Goal: Task Accomplishment & Management: Manage account settings

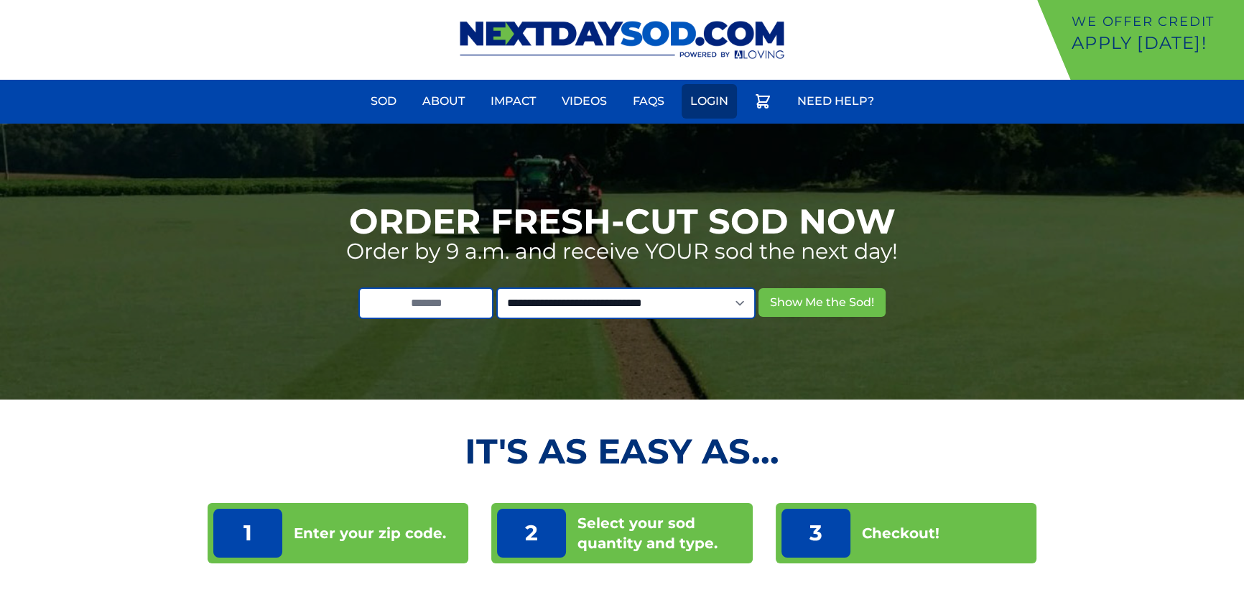
click at [719, 111] on link "Login" at bounding box center [709, 101] width 55 height 34
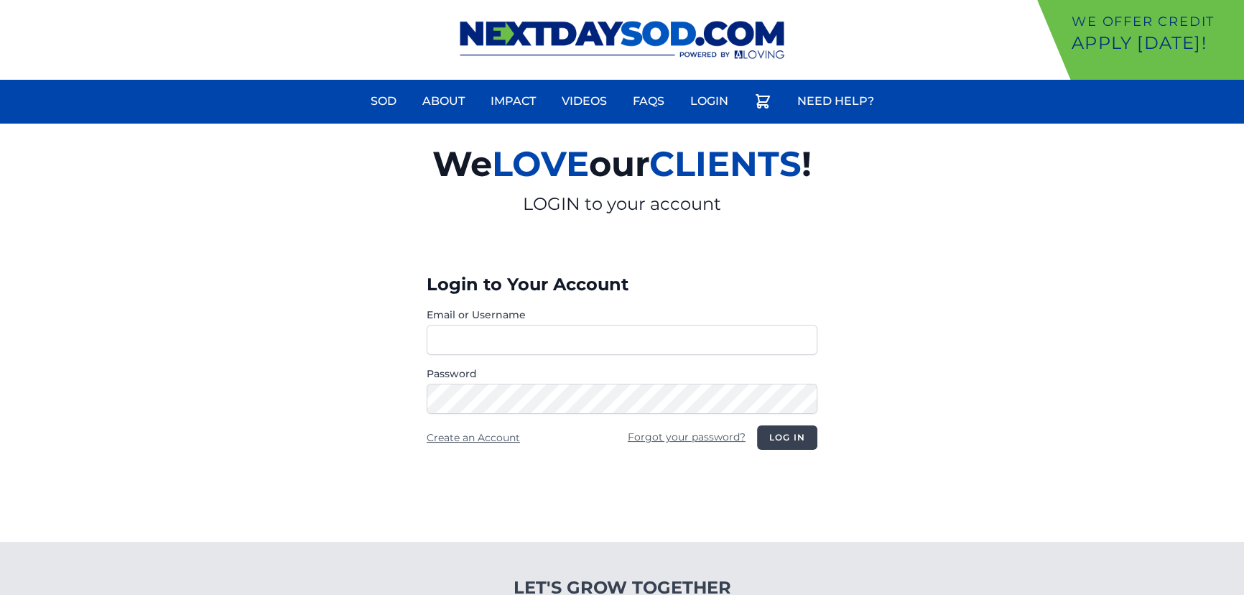
type input "**********"
click at [769, 433] on button "Log in" at bounding box center [787, 437] width 60 height 24
